Goal: Task Accomplishment & Management: Use online tool/utility

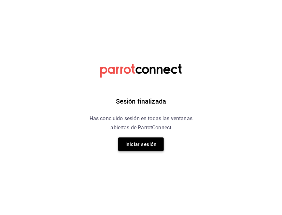
click at [141, 145] on button "Iniciar sesión" at bounding box center [141, 144] width 46 height 14
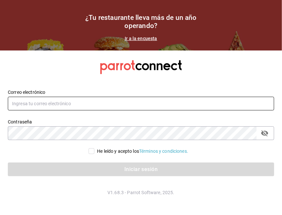
type input "[PERSON_NAME][EMAIL_ADDRESS][PERSON_NAME][DOMAIN_NAME]"
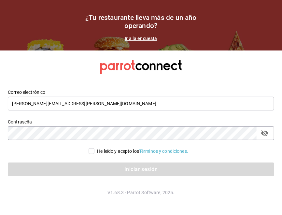
click at [94, 148] on span "He leído y acepto los Términos y condiciones." at bounding box center [141, 151] width 94 height 7
click at [93, 148] on input "He leído y acepto los Términos y condiciones." at bounding box center [91, 151] width 6 height 6
checkbox input "true"
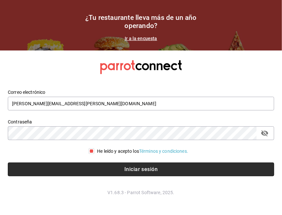
click at [107, 167] on button "Iniciar sesión" at bounding box center [141, 169] width 266 height 14
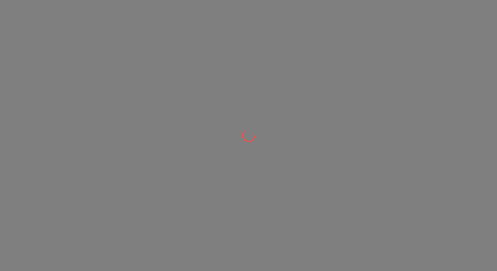
click at [249, 125] on div at bounding box center [248, 135] width 497 height 271
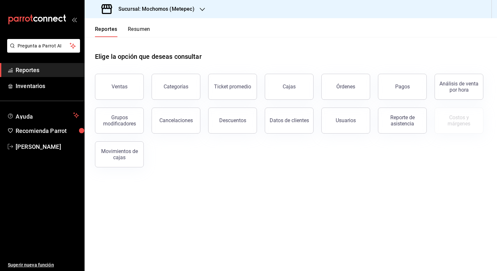
click at [197, 12] on div "Sucursal: Mochomos (Metepec)" at bounding box center [149, 9] width 118 height 18
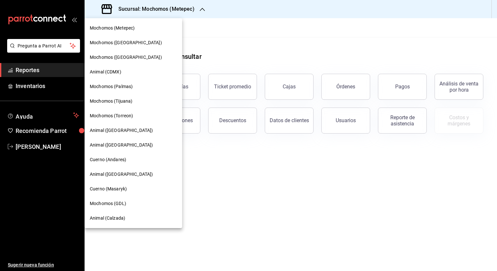
click at [122, 100] on span "Mochomos (Tijuana)" at bounding box center [111, 101] width 43 height 7
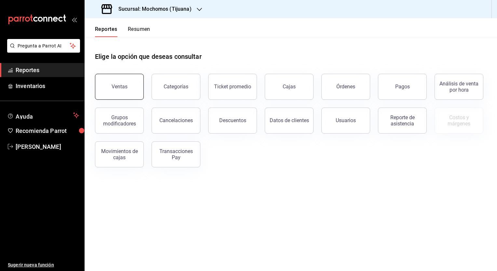
click at [132, 95] on button "Ventas" at bounding box center [119, 87] width 49 height 26
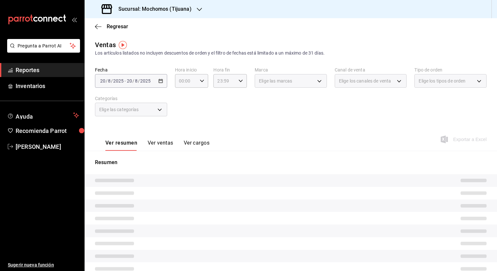
click at [162, 84] on div "[DATE] [DATE] - [DATE] [DATE]" at bounding box center [131, 81] width 72 height 14
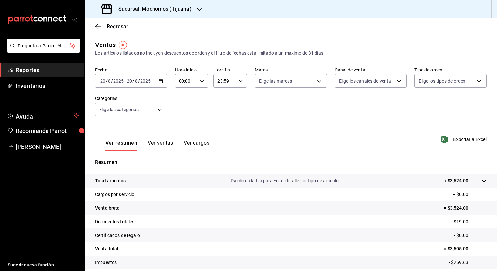
click at [158, 82] on icon "button" at bounding box center [160, 81] width 5 height 5
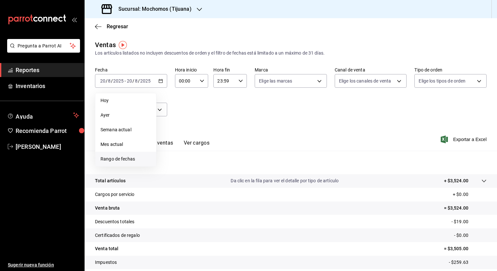
click at [127, 159] on span "Rango de fechas" at bounding box center [125, 159] width 50 height 7
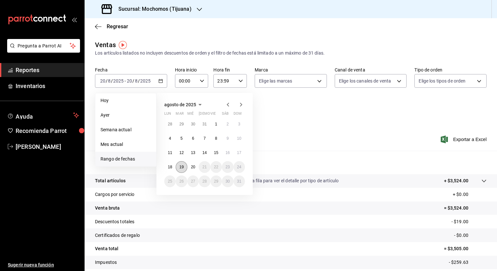
click at [179, 166] on abbr "19" at bounding box center [181, 167] width 4 height 5
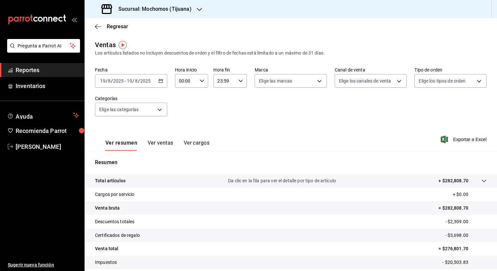
click at [161, 82] on icon "button" at bounding box center [160, 81] width 5 height 5
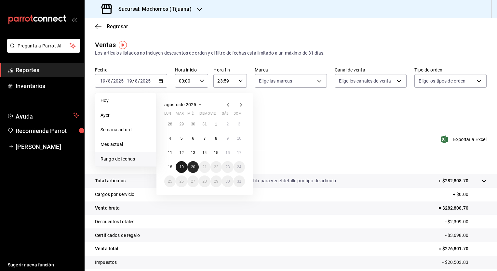
drag, startPoint x: 182, startPoint y: 168, endPoint x: 191, endPoint y: 168, distance: 9.1
click at [191, 168] on div "28 29 30 31 1 2 3 4 5 6 7 8 9 10 11 12 13 14 15 16 17 18 19 20 21 22 23 24 25 2…" at bounding box center [204, 152] width 81 height 69
click at [191, 168] on abbr "20" at bounding box center [193, 167] width 4 height 5
drag, startPoint x: 181, startPoint y: 167, endPoint x: 188, endPoint y: 166, distance: 6.2
click at [188, 166] on div "28 29 30 31 1 2 3 4 5 6 7 8 9 10 11 12 13 14 15 16 17 18 19 20 21 22 23 24 25 2…" at bounding box center [204, 152] width 81 height 69
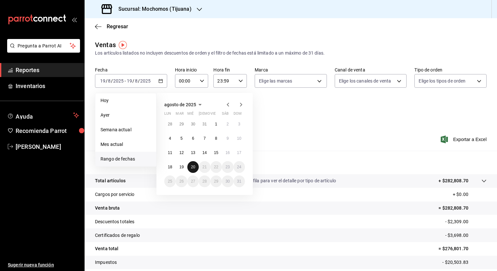
click at [188, 166] on button "20" at bounding box center [192, 167] width 11 height 12
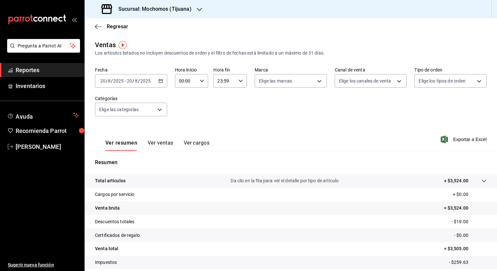
click at [158, 80] on icon "button" at bounding box center [160, 81] width 5 height 5
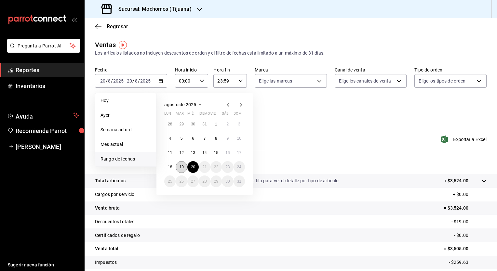
click at [182, 167] on abbr "19" at bounding box center [181, 167] width 4 height 5
drag, startPoint x: 181, startPoint y: 165, endPoint x: 191, endPoint y: 167, distance: 10.6
click at [191, 167] on div "28 29 30 31 1 2 3 4 5 6 7 8 9 10 11 12 13 14 15 16 17 18 19 20 21 22 23 24 25 2…" at bounding box center [204, 152] width 81 height 69
click at [191, 167] on abbr "20" at bounding box center [193, 167] width 4 height 5
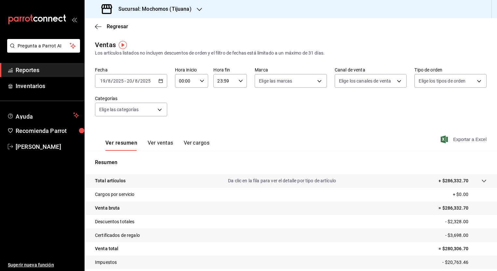
click at [281, 138] on span "Exportar a Excel" at bounding box center [464, 140] width 45 height 8
